Goal: Use online tool/utility: Utilize a website feature to perform a specific function

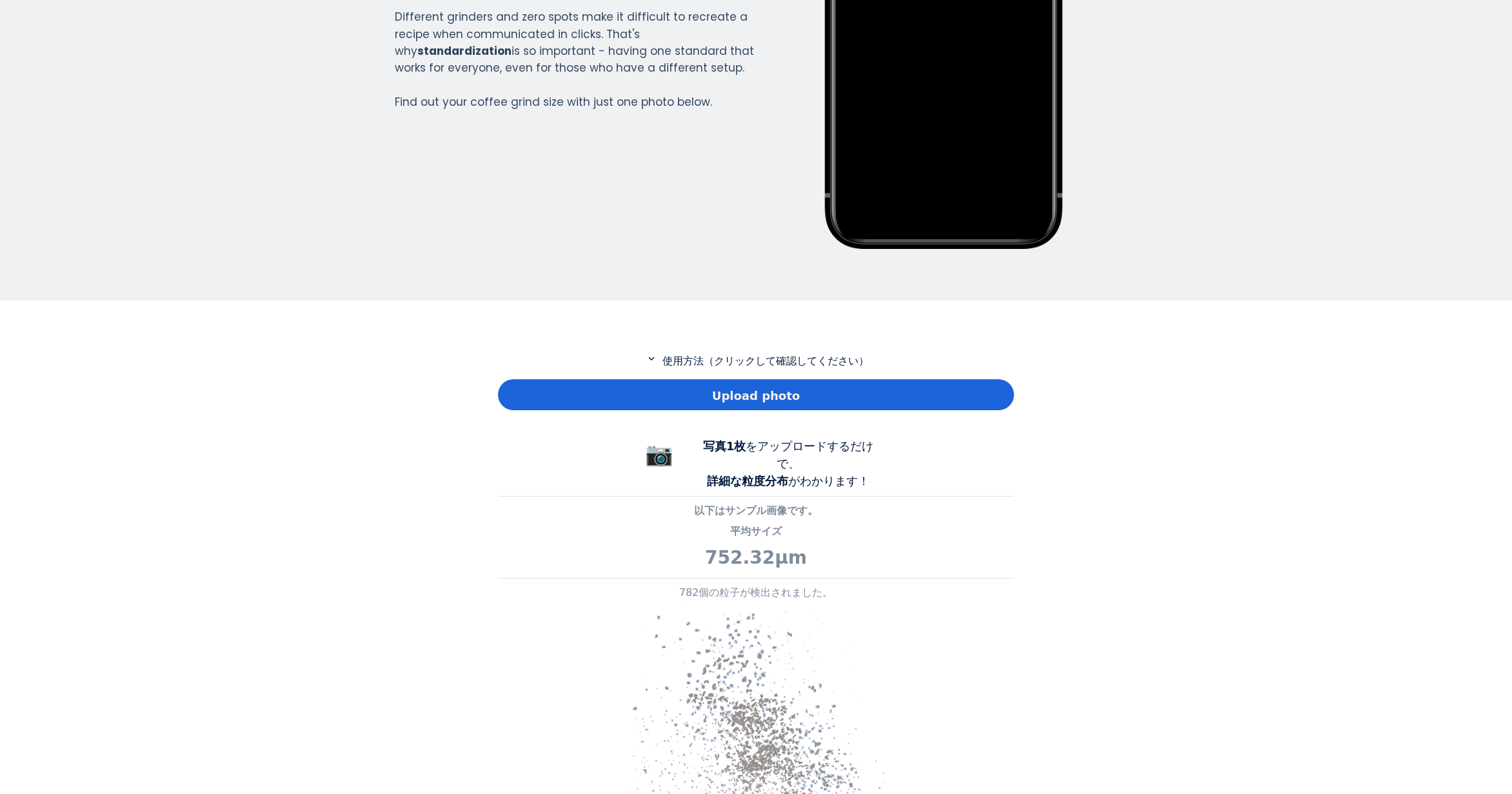
scroll to position [933, 516]
click at [629, 406] on div "Upload photo" at bounding box center [756, 395] width 516 height 31
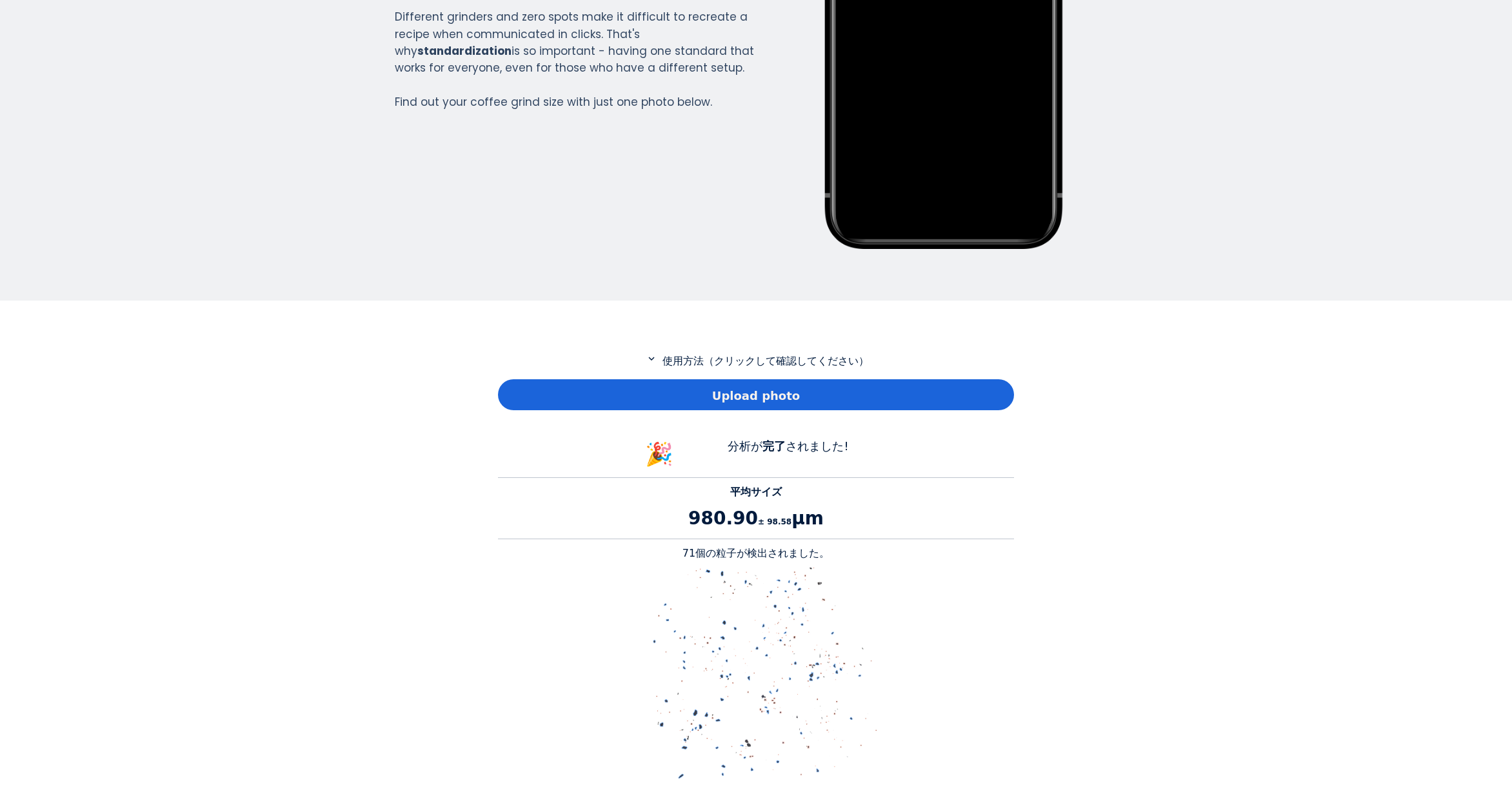
scroll to position [1185, 516]
drag, startPoint x: 701, startPoint y: 553, endPoint x: 685, endPoint y: 552, distance: 16.0
click at [685, 552] on p "71個の粒子が検出されました。" at bounding box center [756, 554] width 516 height 16
copy p "71"
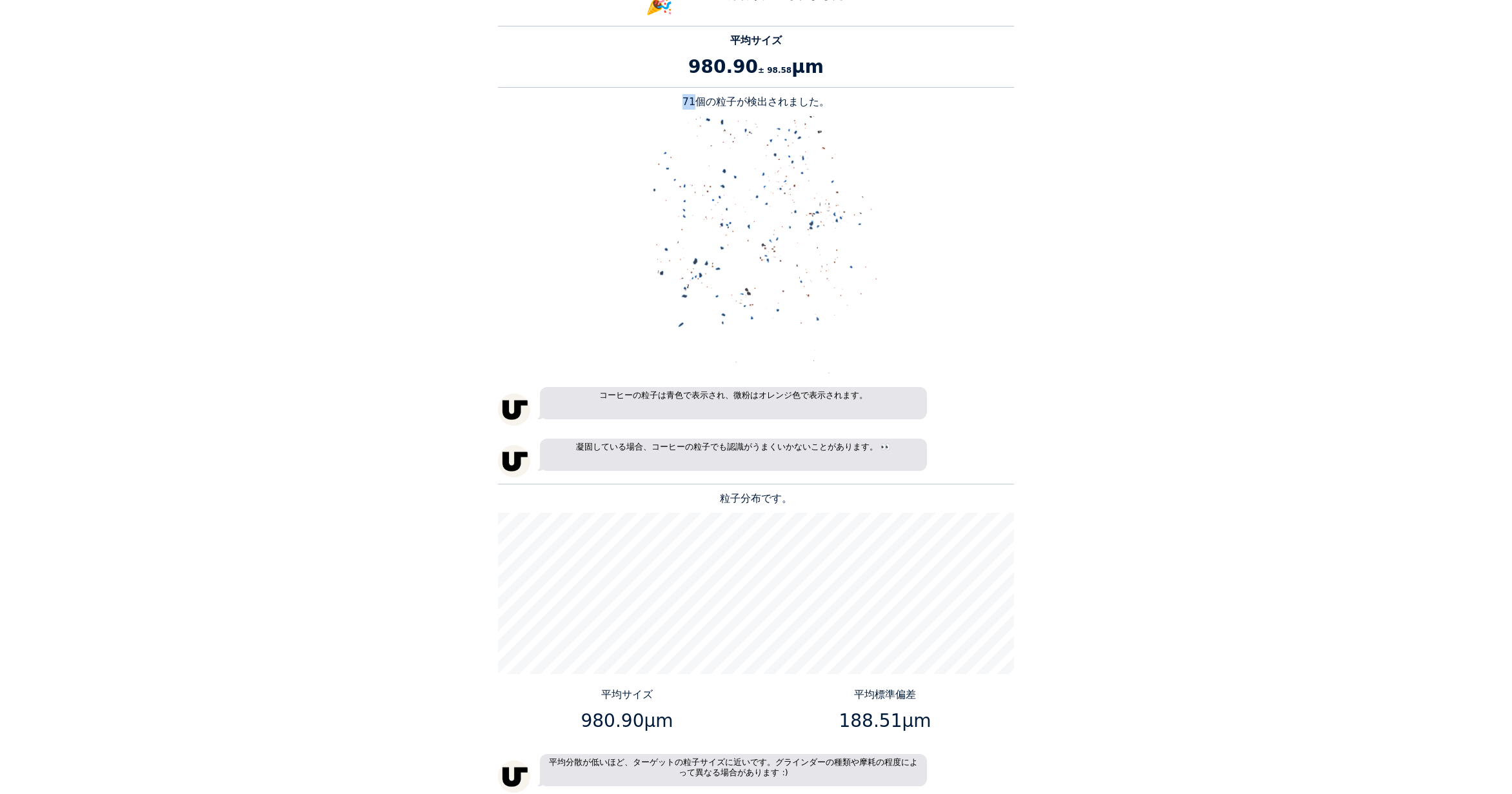
scroll to position [968, 0]
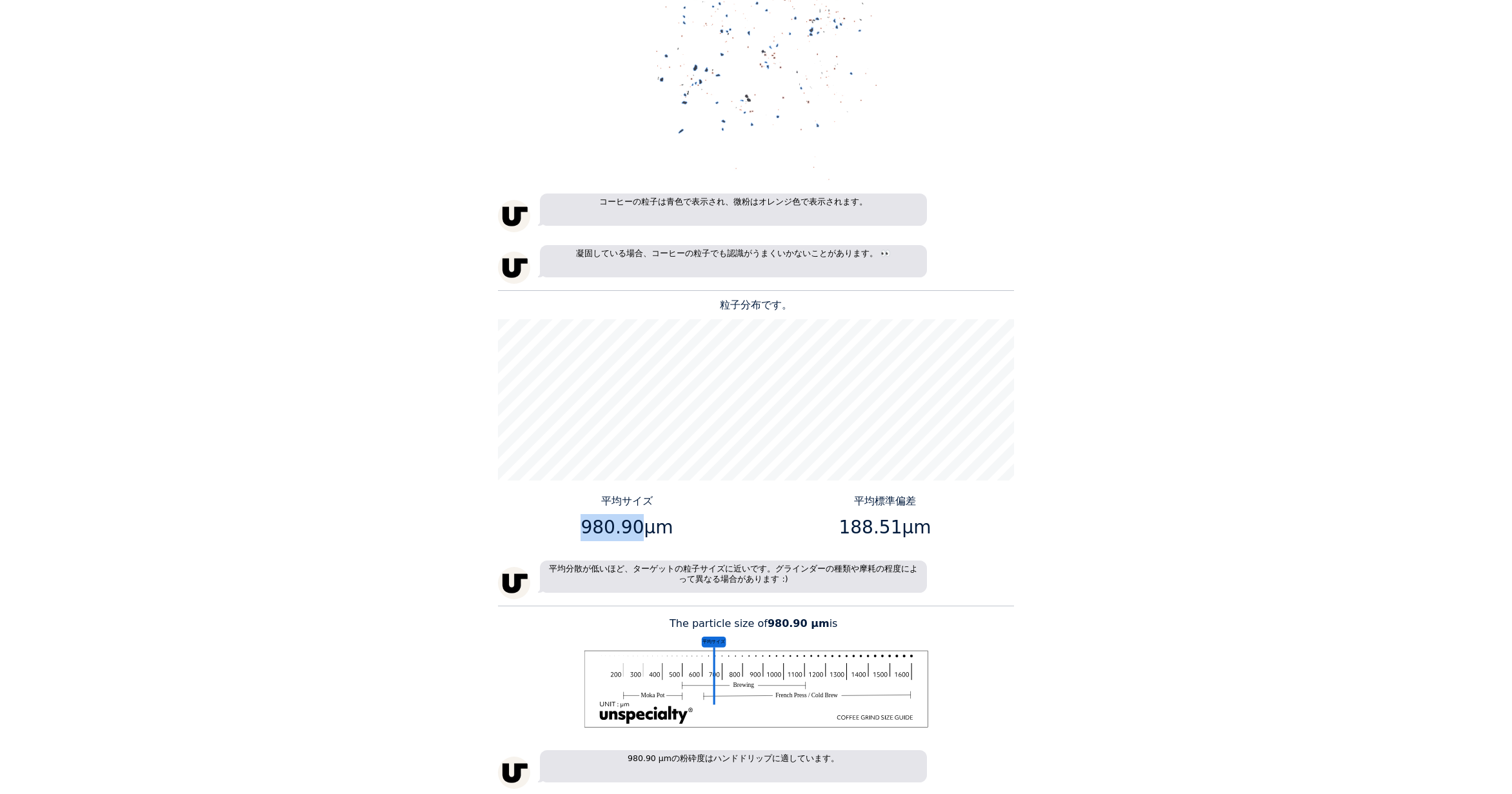
drag, startPoint x: 635, startPoint y: 525, endPoint x: 581, endPoint y: 531, distance: 54.3
click at [581, 531] on p "980.90μm" at bounding box center [627, 528] width 248 height 27
copy p "980.90"
drag, startPoint x: 893, startPoint y: 526, endPoint x: 845, endPoint y: 522, distance: 48.2
click at [845, 522] on p "188.51μm" at bounding box center [885, 528] width 248 height 27
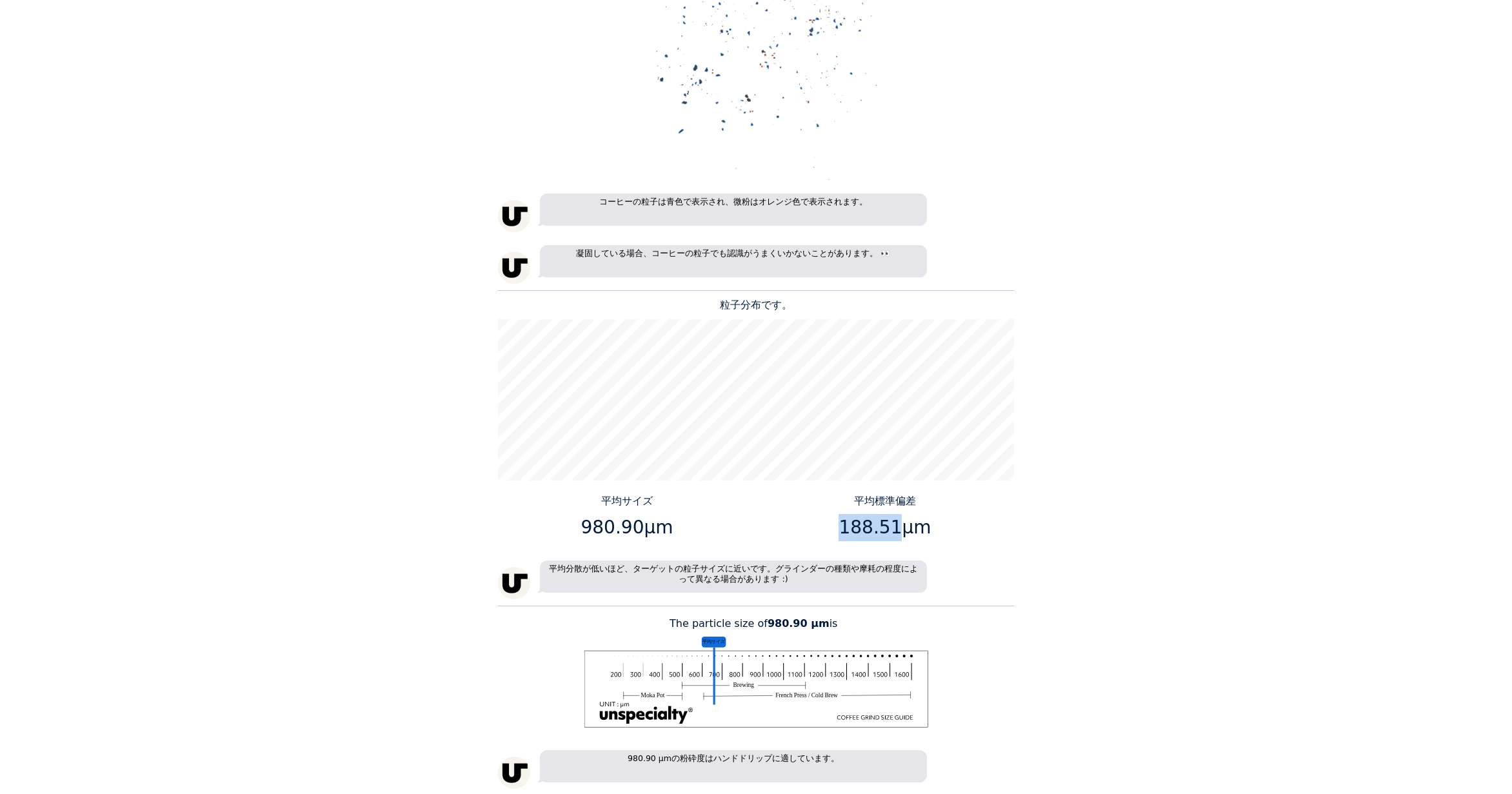
copy p "188.51"
